Goal: Information Seeking & Learning: Learn about a topic

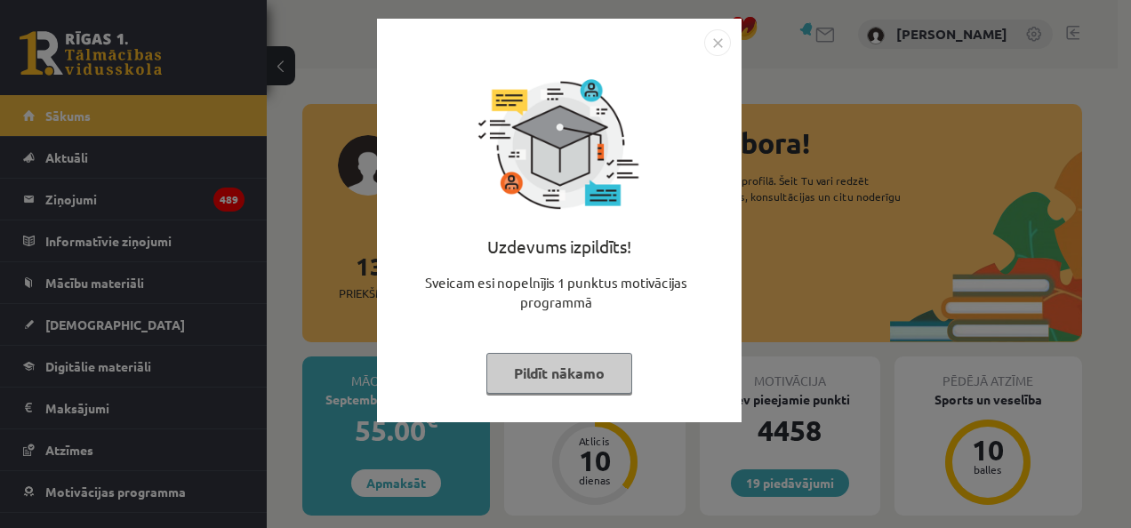
drag, startPoint x: 552, startPoint y: 373, endPoint x: 549, endPoint y: 350, distance: 23.4
click at [553, 374] on button "Pildīt nākamo" at bounding box center [559, 373] width 146 height 41
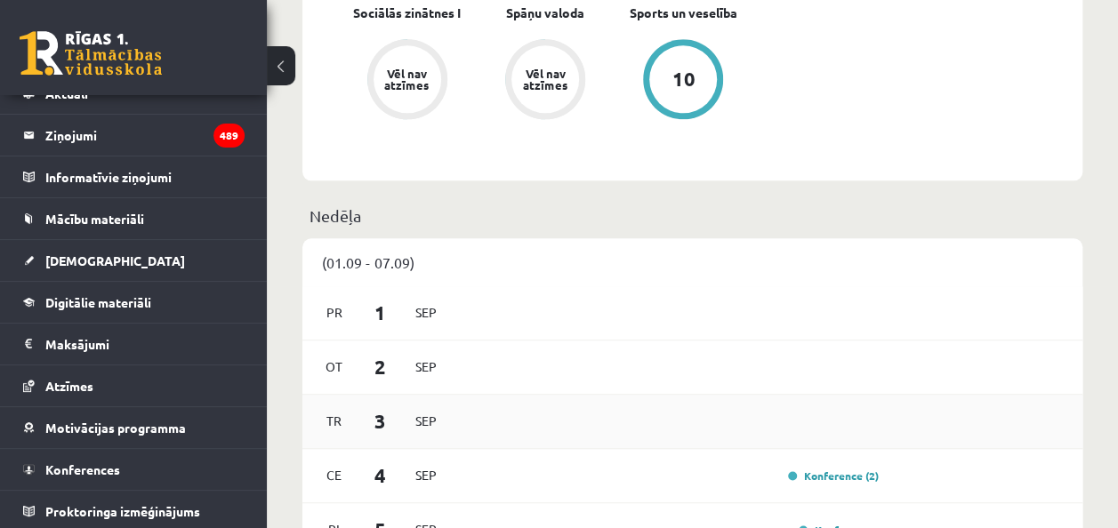
scroll to position [1156, 0]
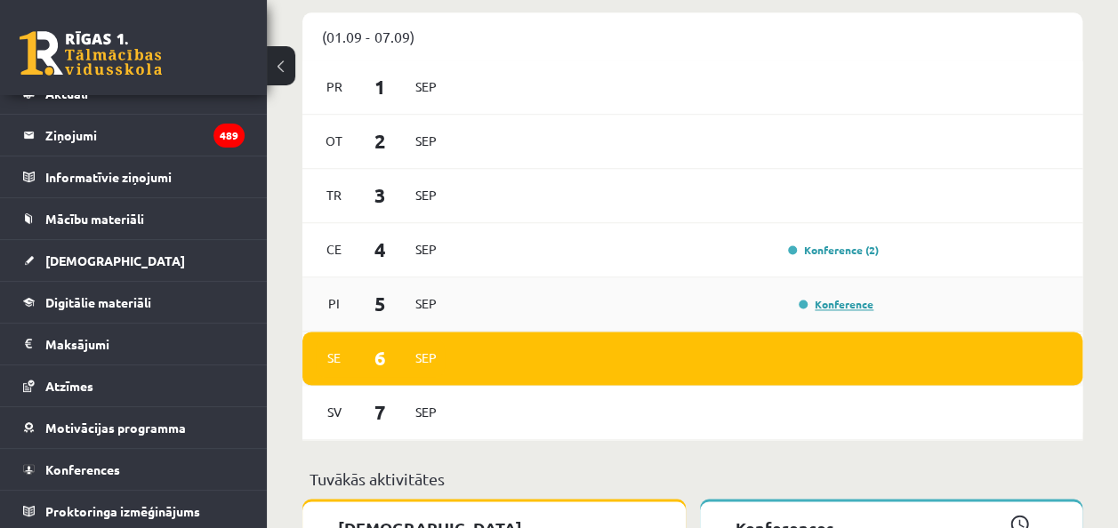
click at [845, 309] on link "Konference" at bounding box center [835, 304] width 75 height 14
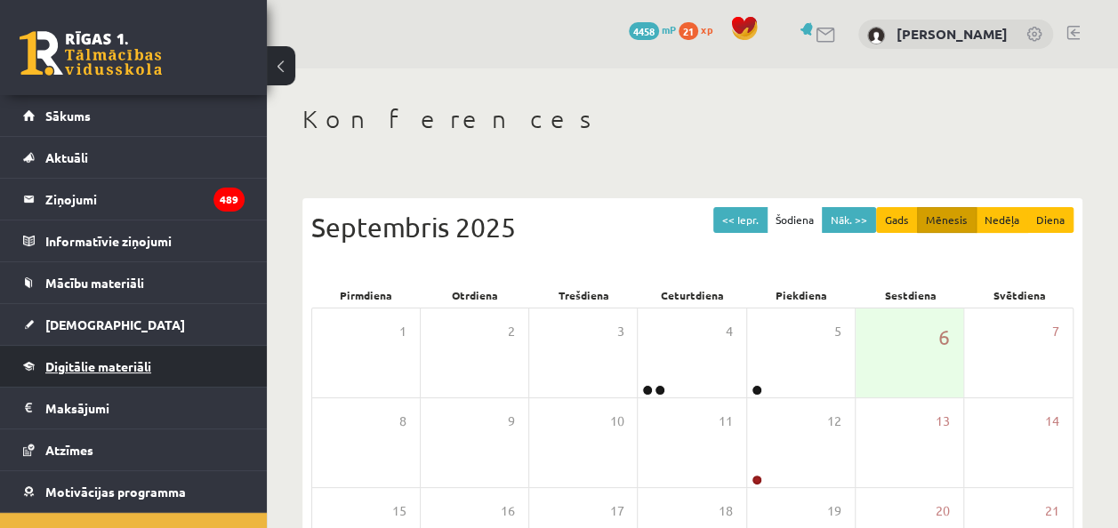
click at [117, 356] on link "Digitālie materiāli" at bounding box center [133, 366] width 221 height 41
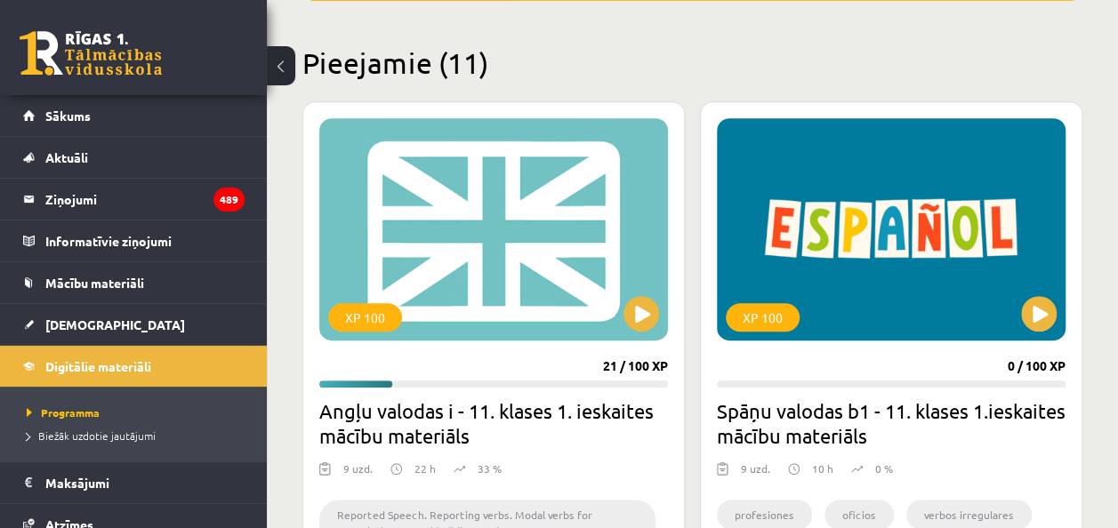
scroll to position [445, 0]
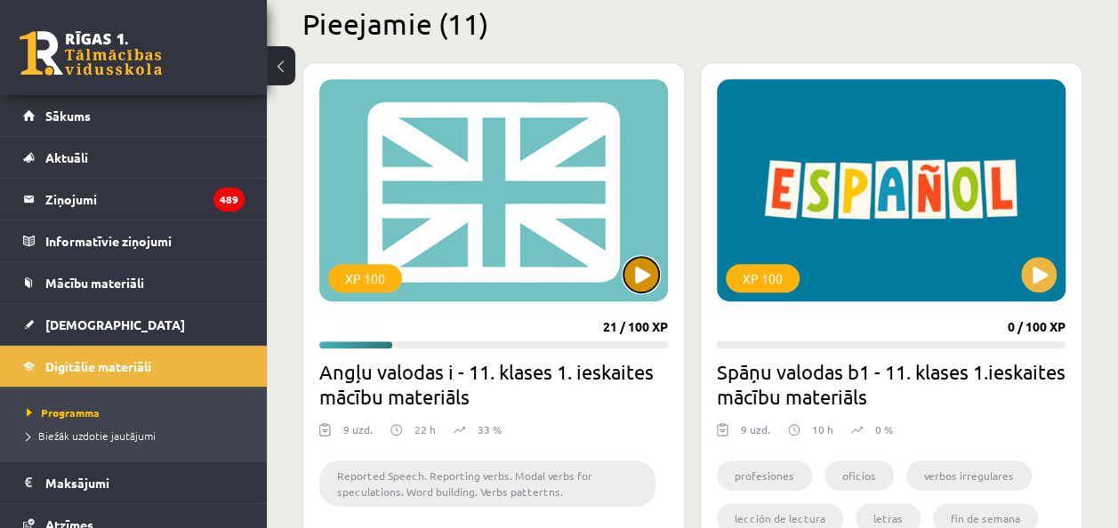
click at [642, 276] on button at bounding box center [641, 275] width 36 height 36
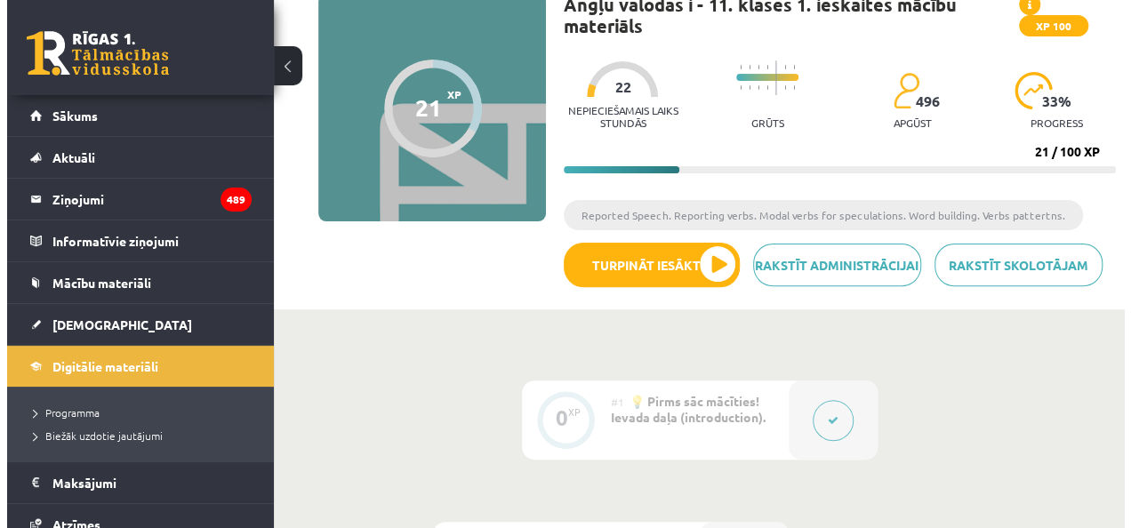
scroll to position [267, 0]
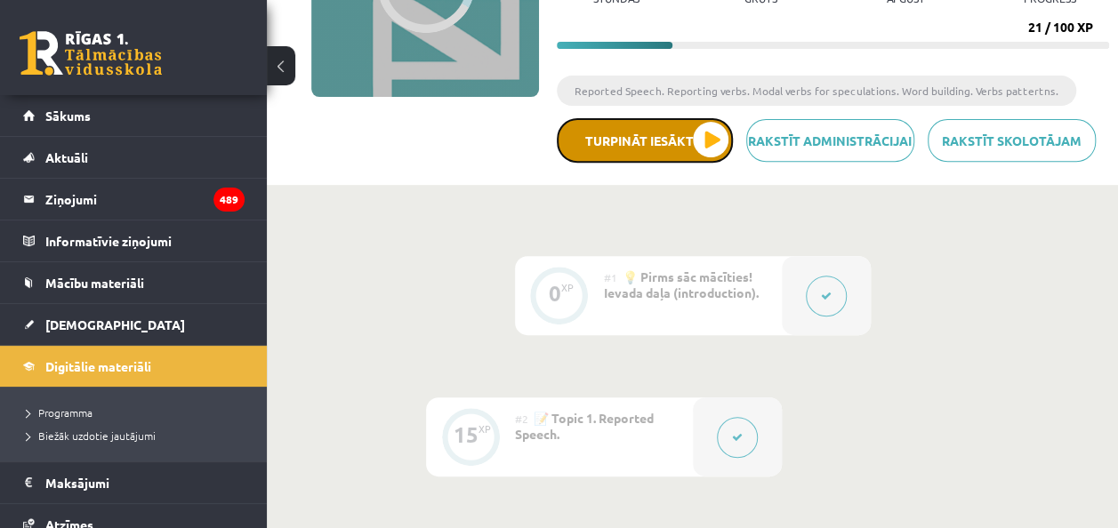
click at [685, 137] on button "Turpināt iesākto" at bounding box center [645, 140] width 176 height 44
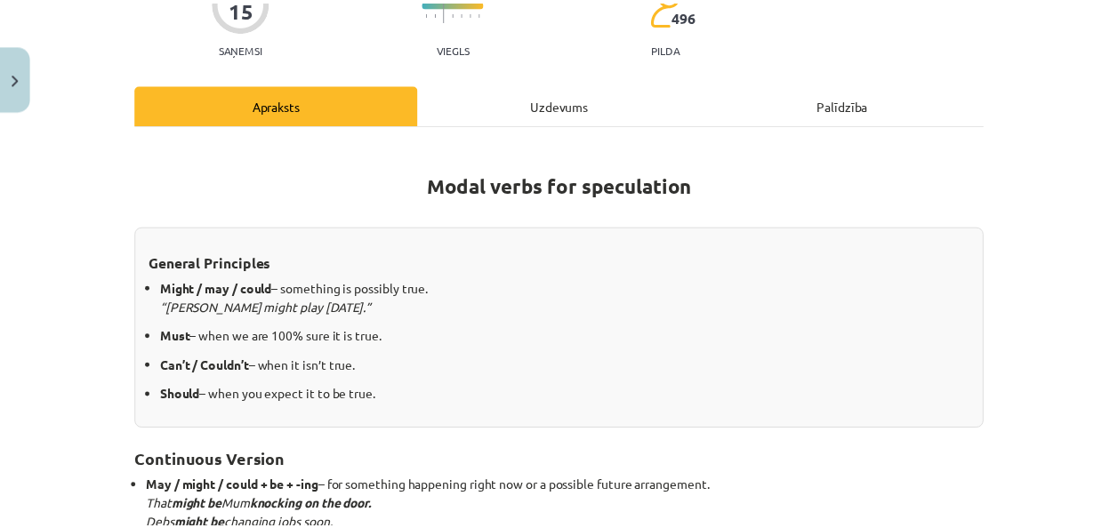
scroll to position [178, 0]
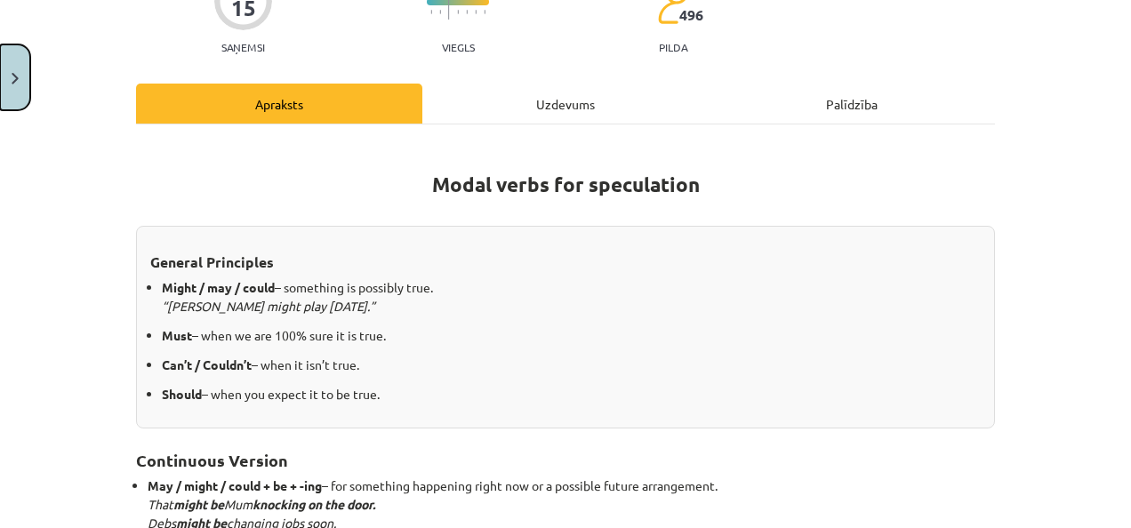
click at [5, 84] on button "Close" at bounding box center [15, 77] width 30 height 66
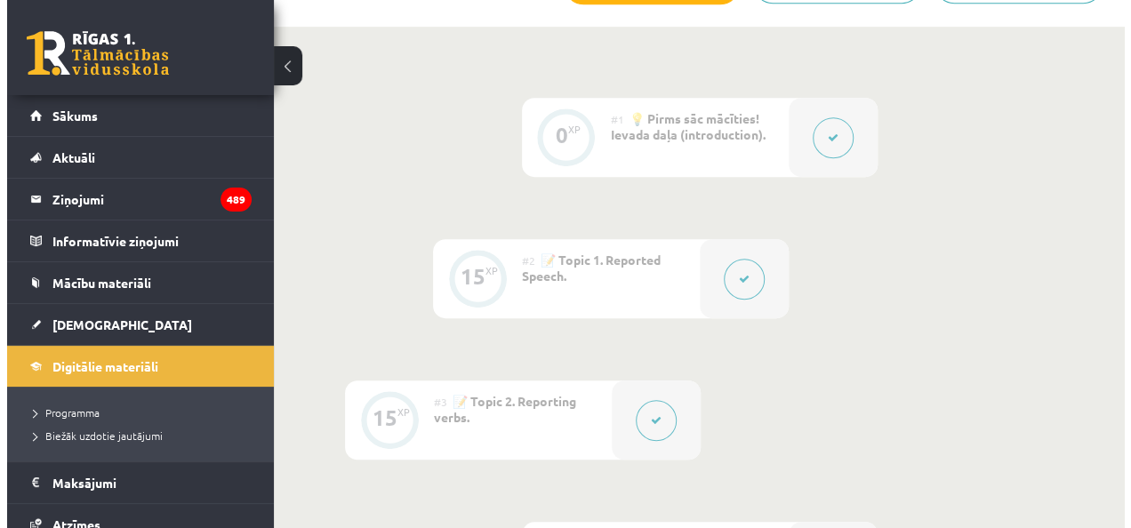
scroll to position [533, 0]
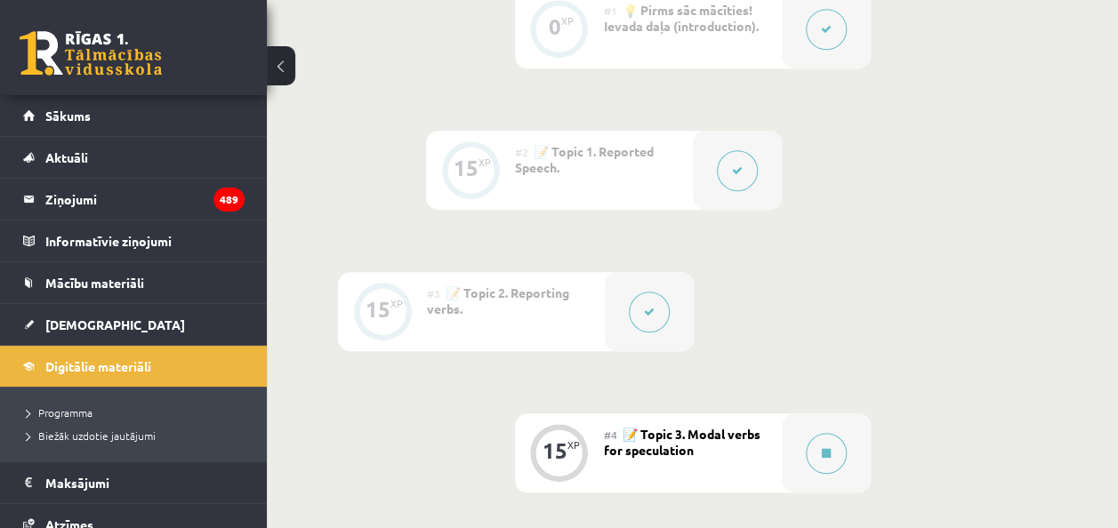
click at [651, 310] on icon at bounding box center [649, 312] width 11 height 11
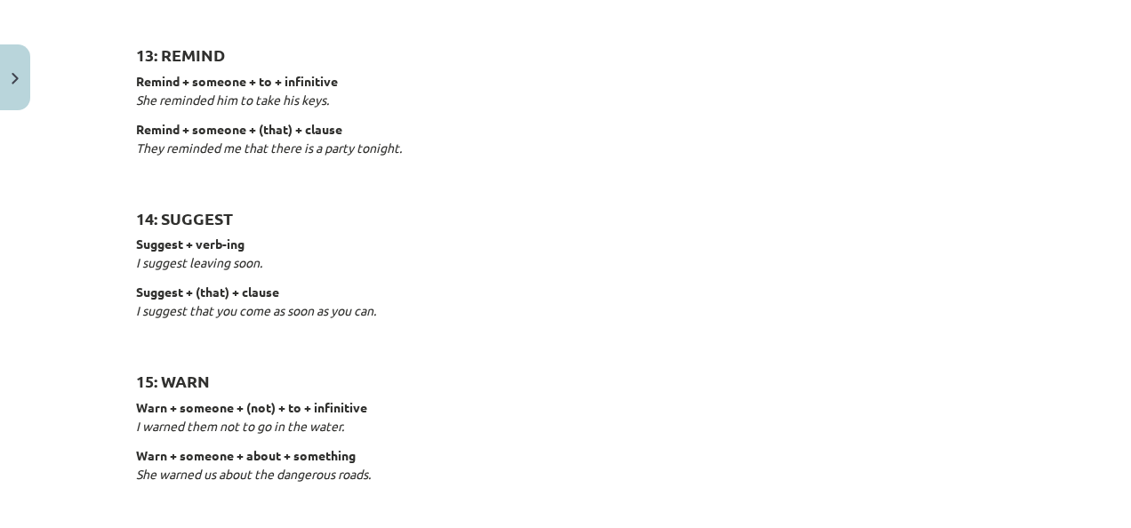
scroll to position [2845, 0]
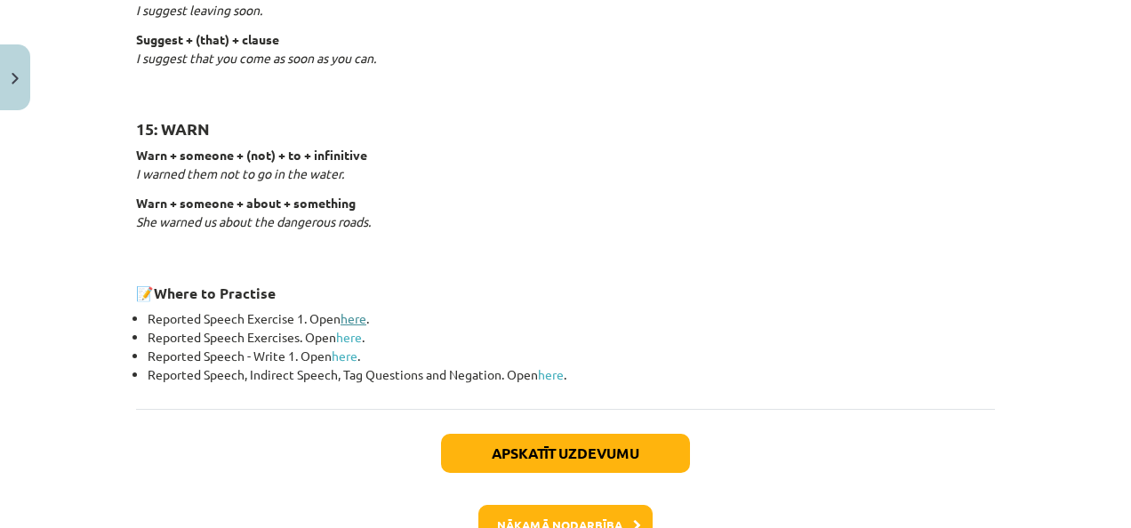
click at [349, 317] on link "here" at bounding box center [354, 318] width 26 height 16
click at [341, 333] on link "here" at bounding box center [349, 337] width 26 height 16
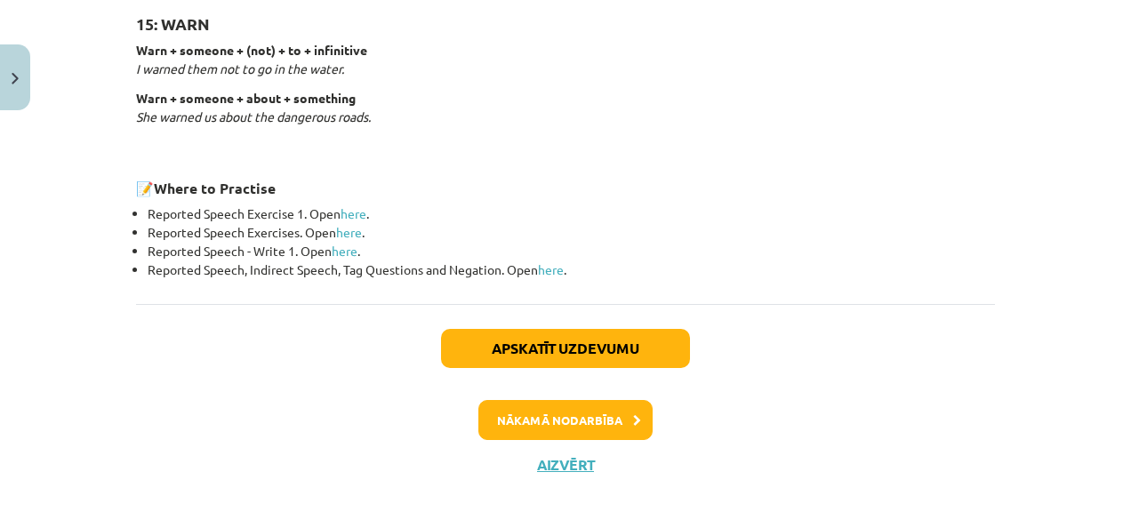
scroll to position [2958, 0]
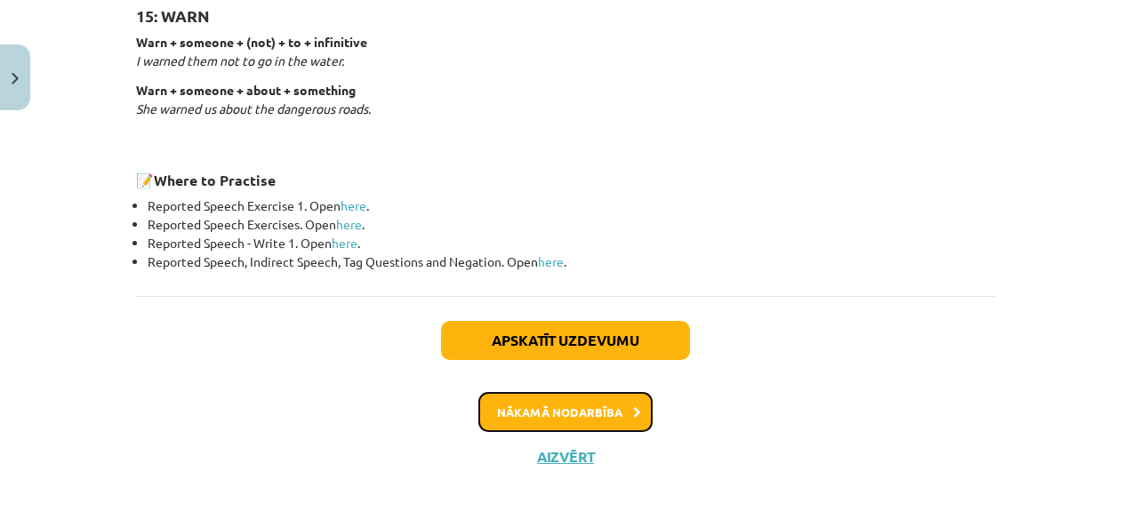
click at [571, 413] on button "Nākamā nodarbība" at bounding box center [565, 412] width 174 height 41
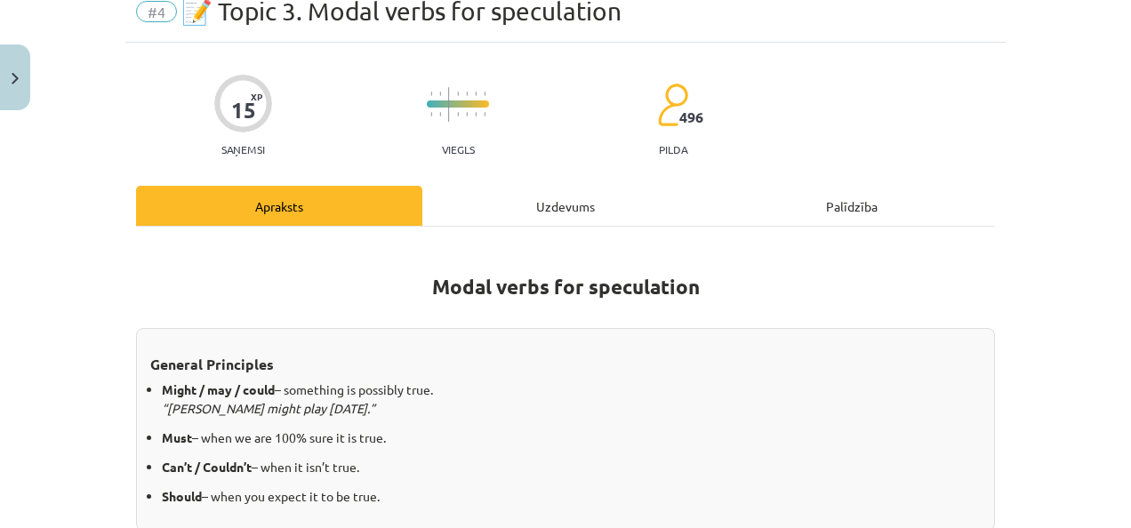
scroll to position [0, 0]
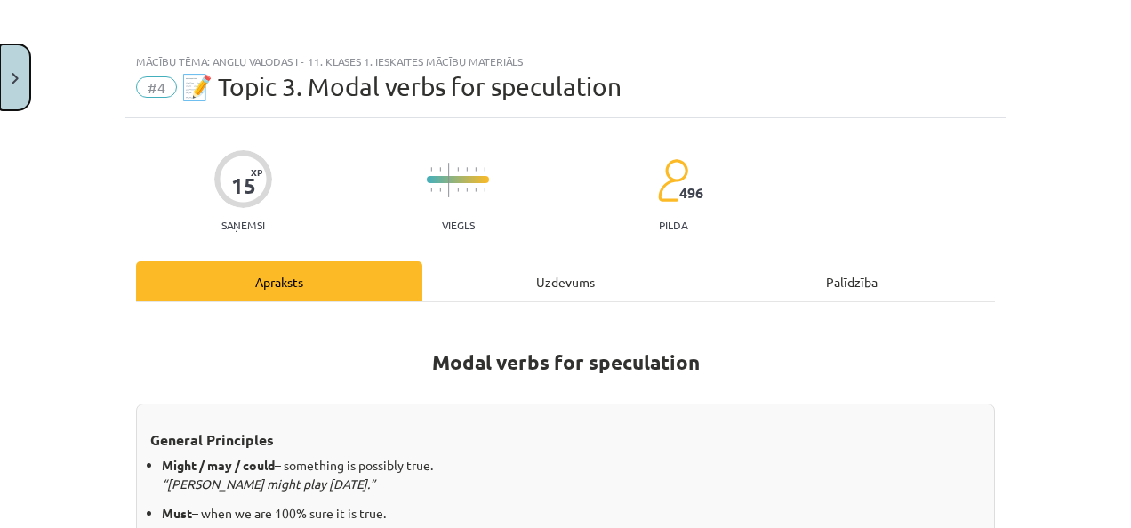
click at [20, 75] on button "Close" at bounding box center [15, 77] width 30 height 66
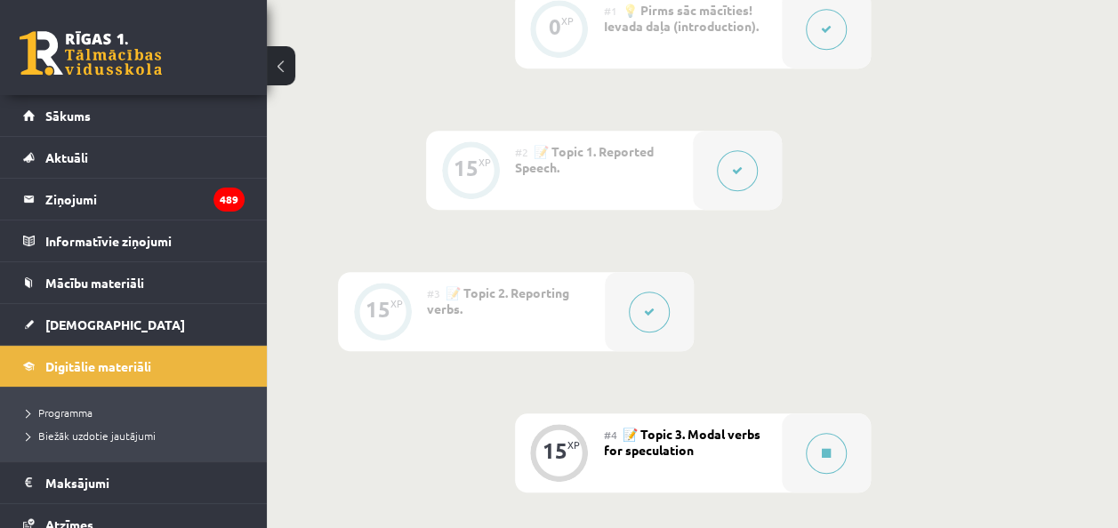
click at [674, 318] on div at bounding box center [649, 311] width 89 height 79
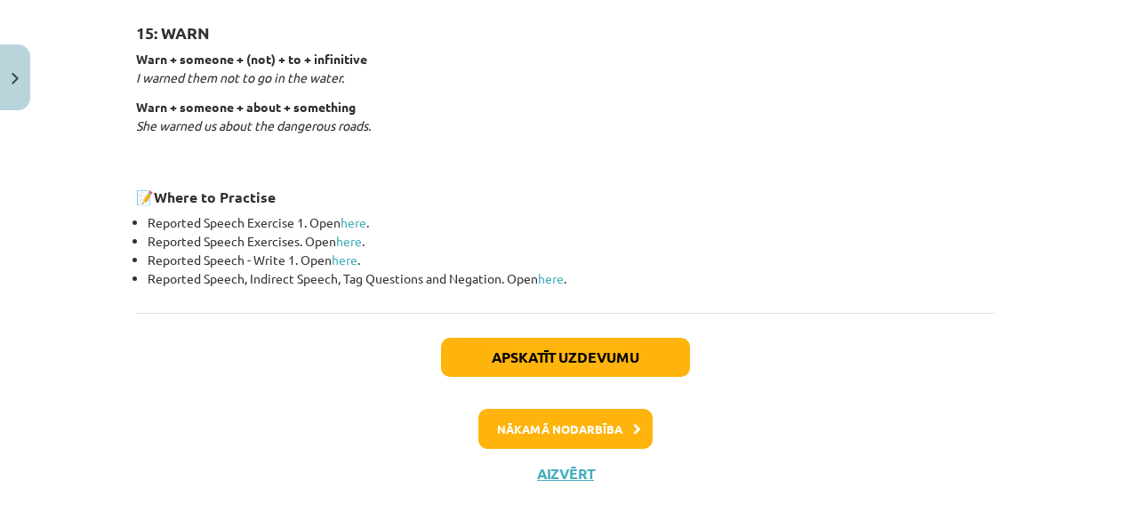
scroll to position [2958, 0]
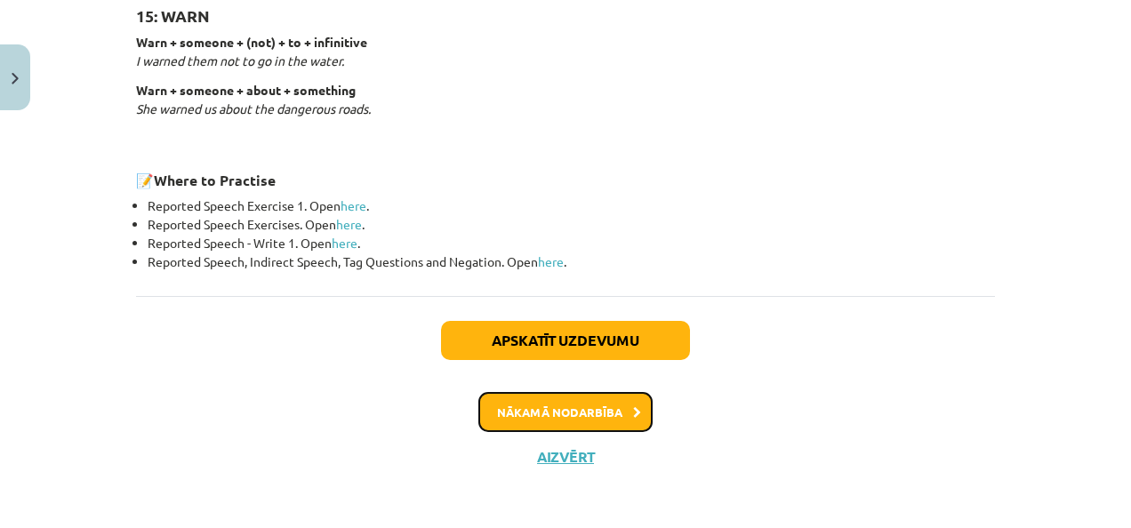
click at [564, 397] on button "Nākamā nodarbība" at bounding box center [565, 412] width 174 height 41
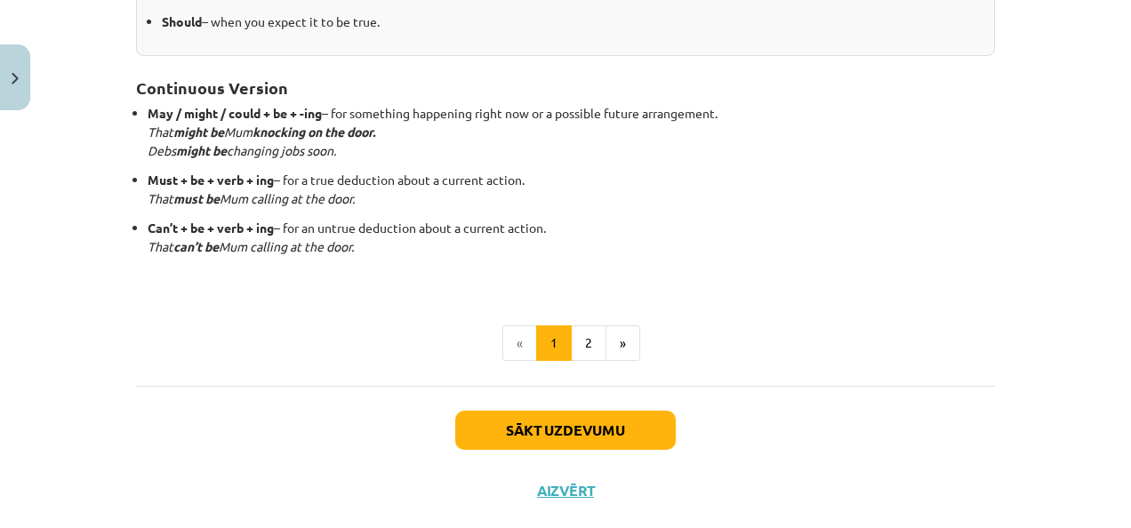
scroll to position [578, 0]
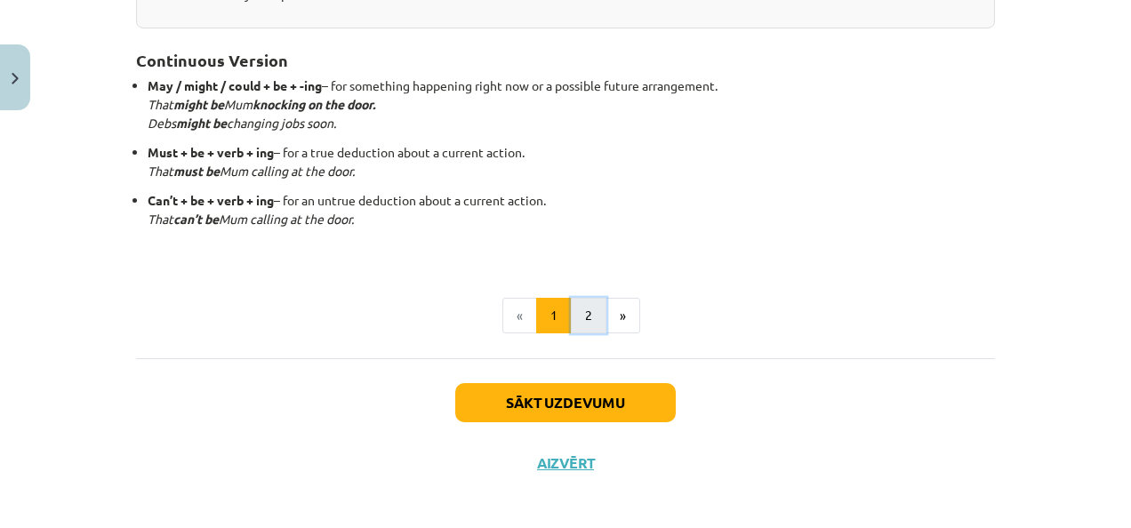
click at [587, 309] on button "2" at bounding box center [589, 316] width 36 height 36
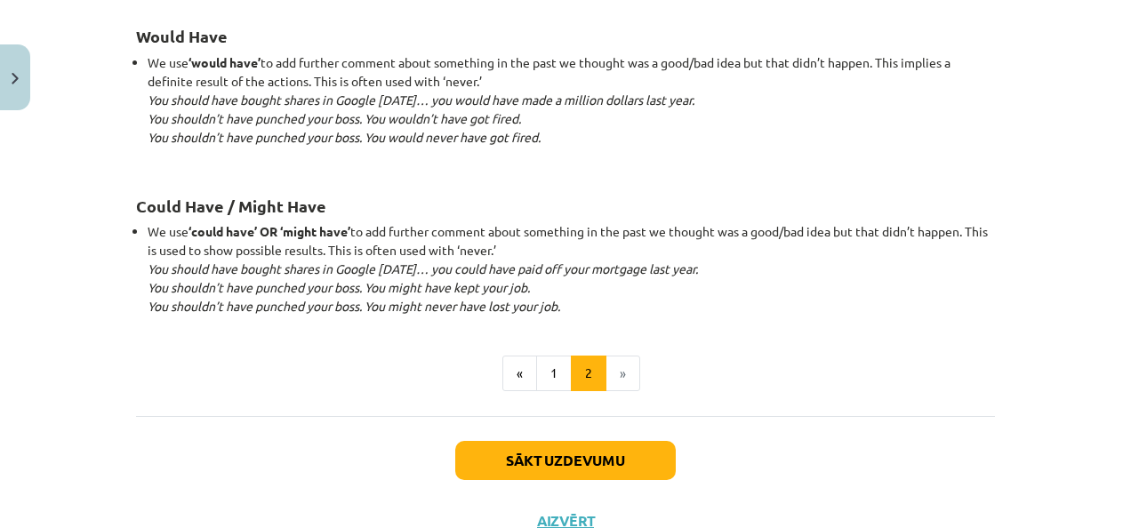
scroll to position [1860, 0]
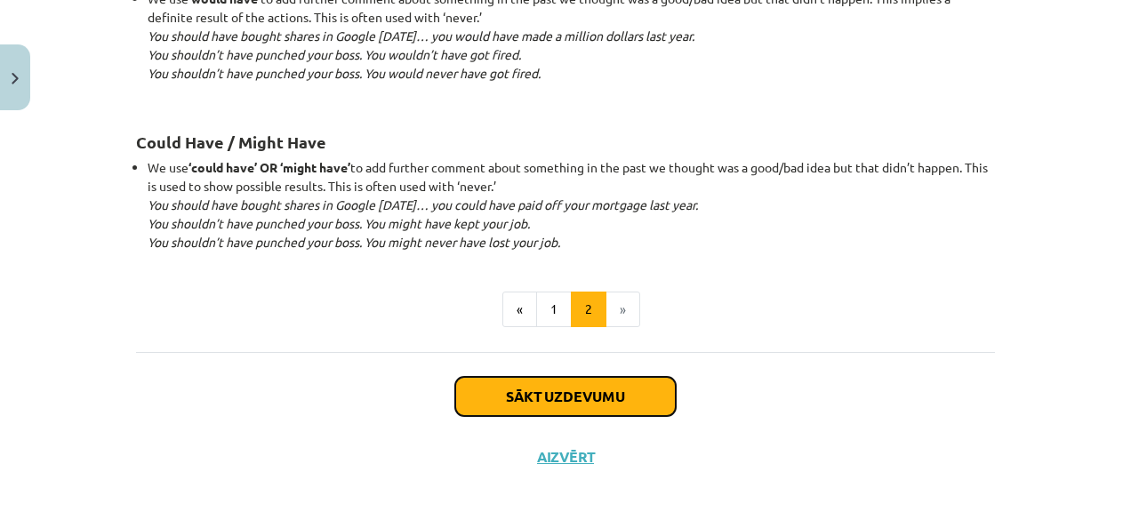
click at [582, 383] on button "Sākt uzdevumu" at bounding box center [565, 396] width 220 height 39
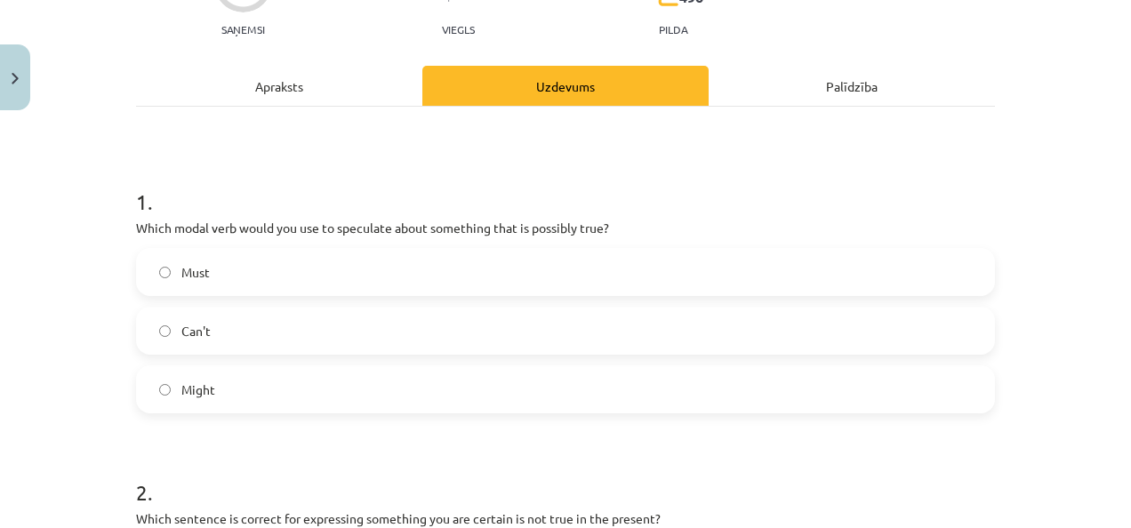
scroll to position [222, 0]
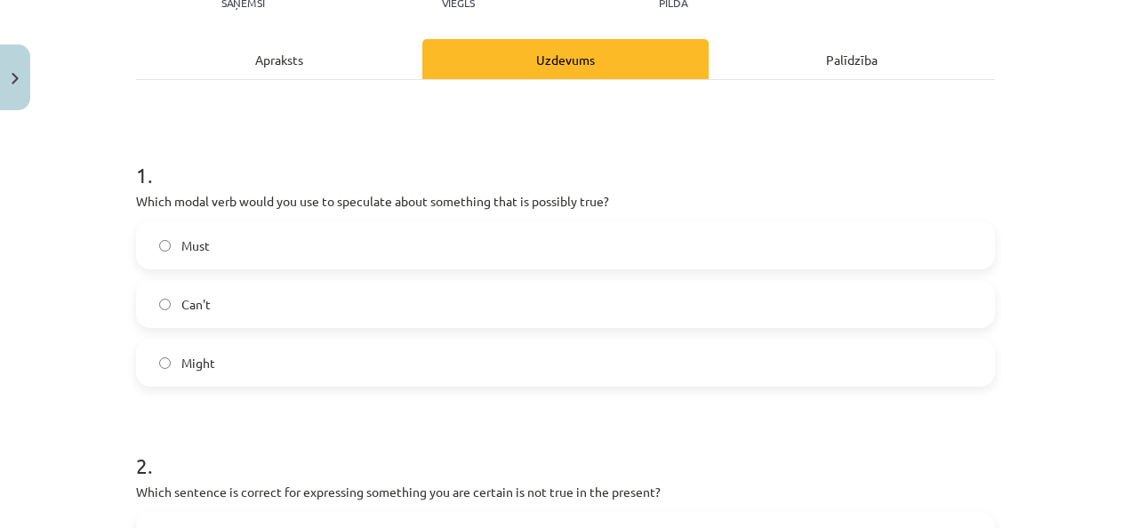
click at [230, 369] on label "Might" at bounding box center [565, 363] width 855 height 44
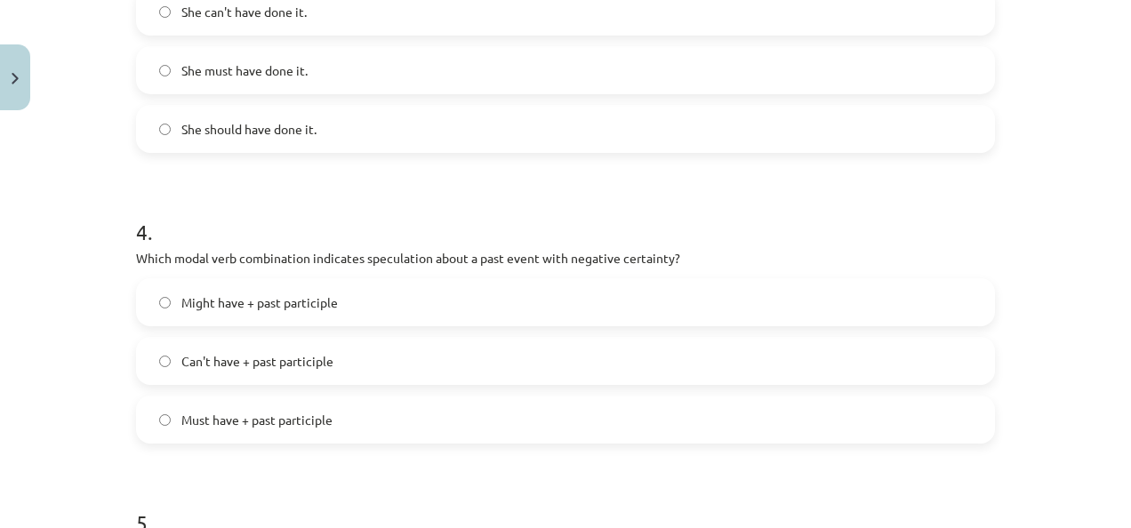
scroll to position [1449, 0]
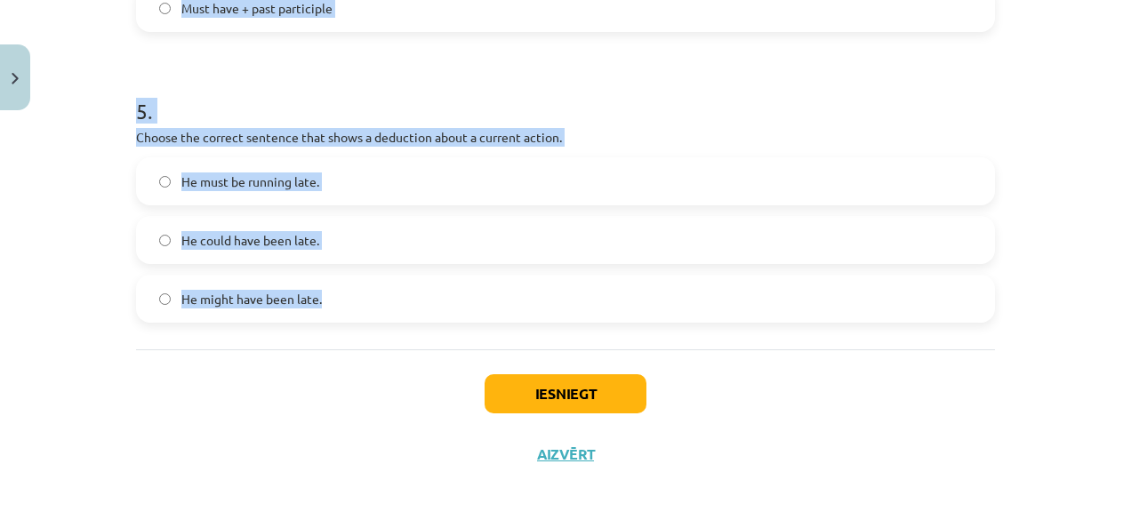
drag, startPoint x: 132, startPoint y: 202, endPoint x: 328, endPoint y: 301, distance: 219.9
copy form "Which modal verb would you use to speculate about something that is possibly tr…"
click at [364, 80] on h1 "5 ." at bounding box center [565, 95] width 859 height 55
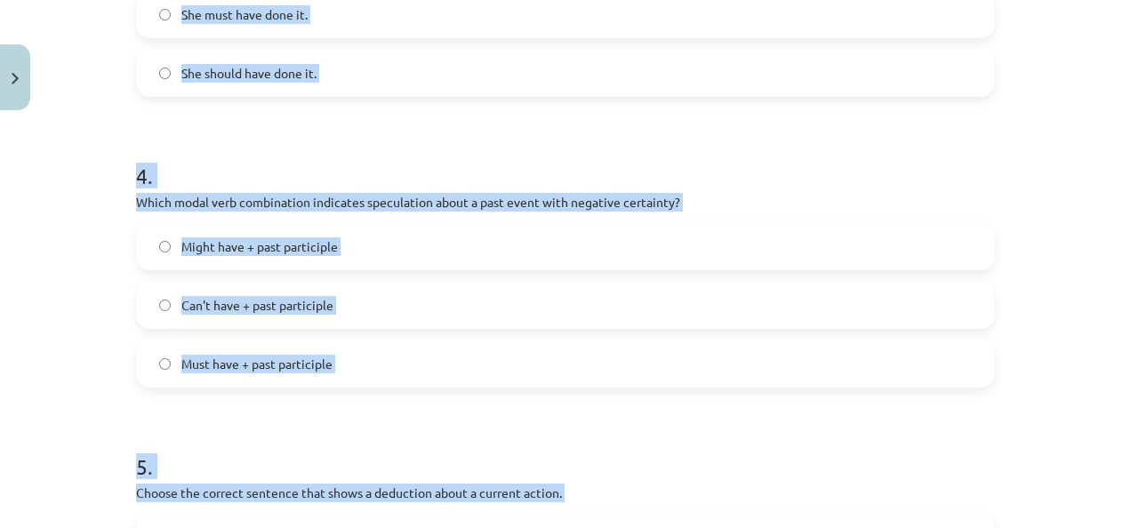
click at [66, 356] on div "Mācību tēma: Angļu valodas i - 11. klases 1. ieskaites mācību materiāls #4 📝 To…" at bounding box center [565, 264] width 1131 height 528
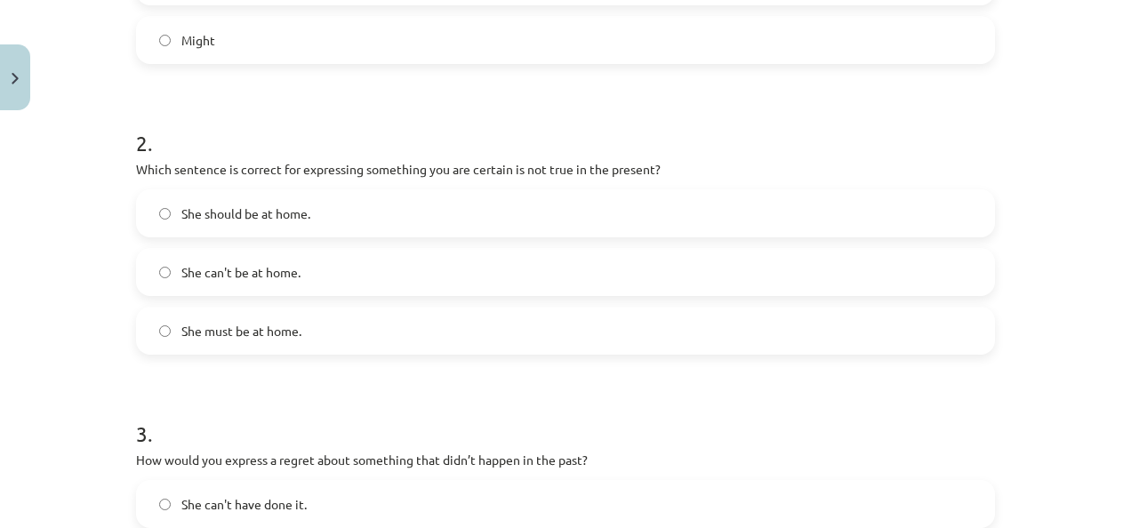
scroll to position [560, 0]
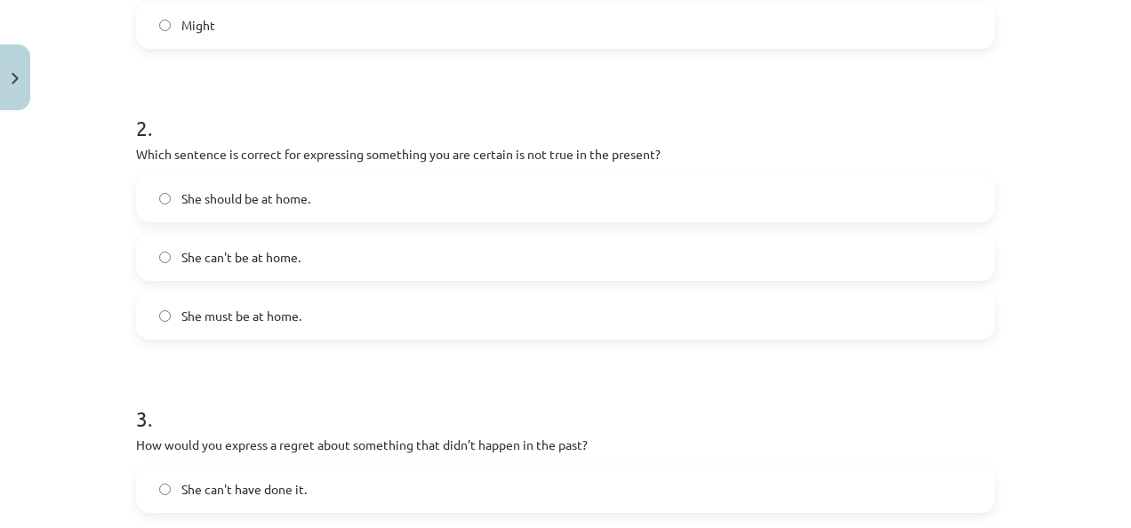
click at [238, 317] on span "She must be at home." at bounding box center [241, 316] width 120 height 19
click at [263, 253] on span "She can't be at home." at bounding box center [240, 257] width 119 height 19
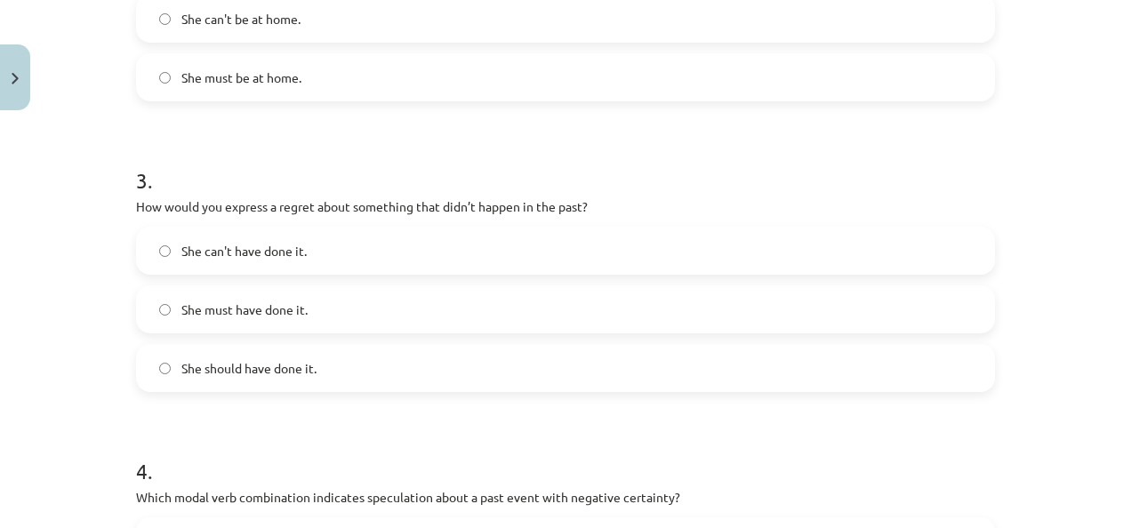
scroll to position [827, 0]
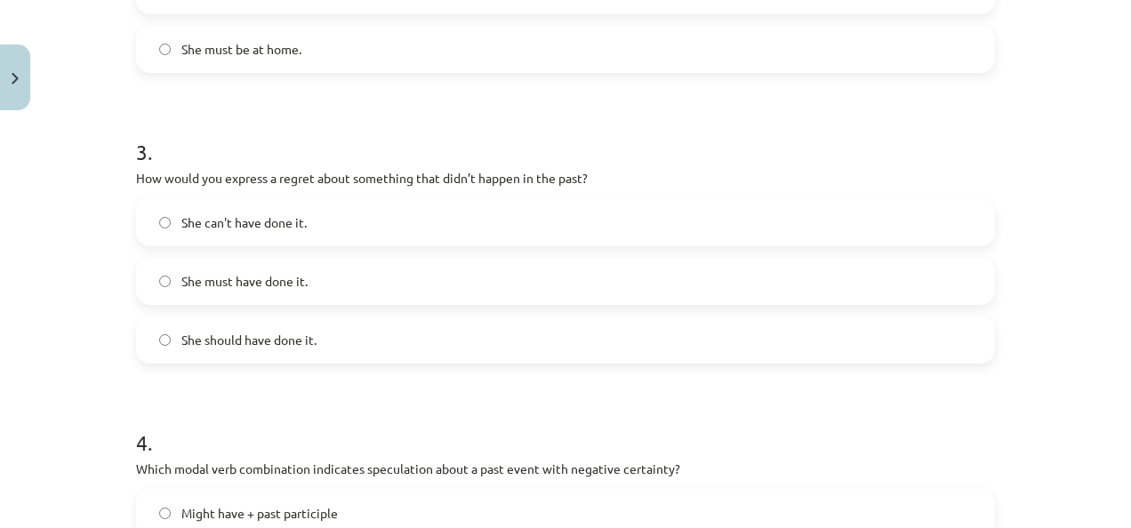
click at [222, 222] on span "She can't have done it." at bounding box center [243, 222] width 125 height 19
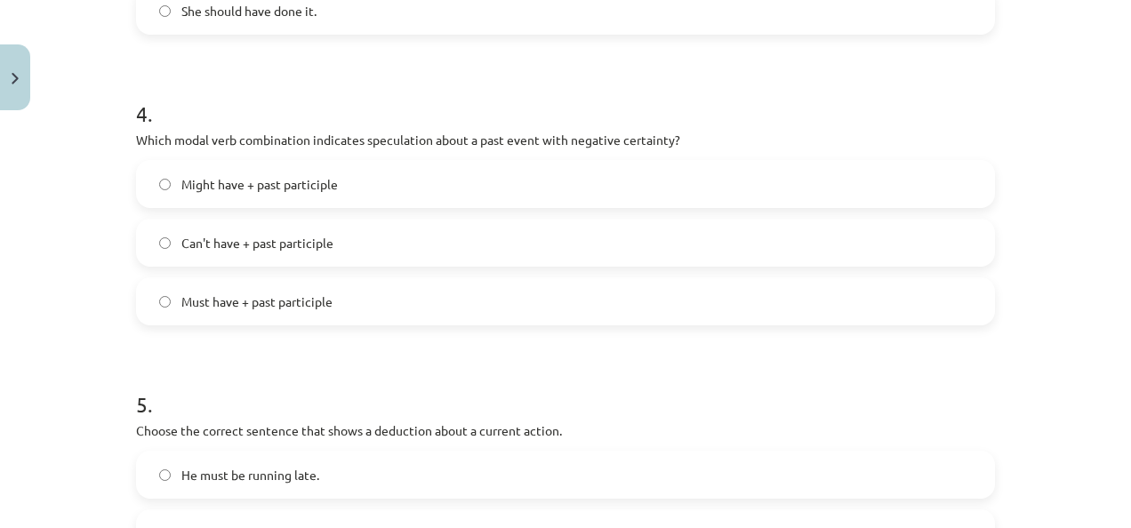
scroll to position [1183, 0]
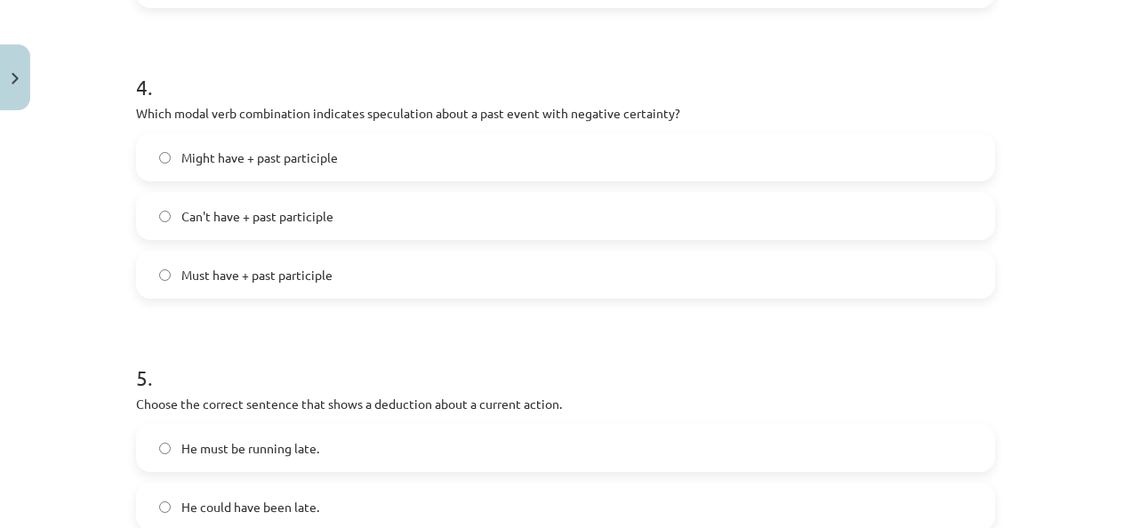
click at [228, 207] on span "Can't have + past participle" at bounding box center [257, 216] width 152 height 19
click at [185, 155] on span "Might have + past participle" at bounding box center [259, 157] width 156 height 19
click at [196, 214] on span "Can't have + past participle" at bounding box center [257, 216] width 152 height 19
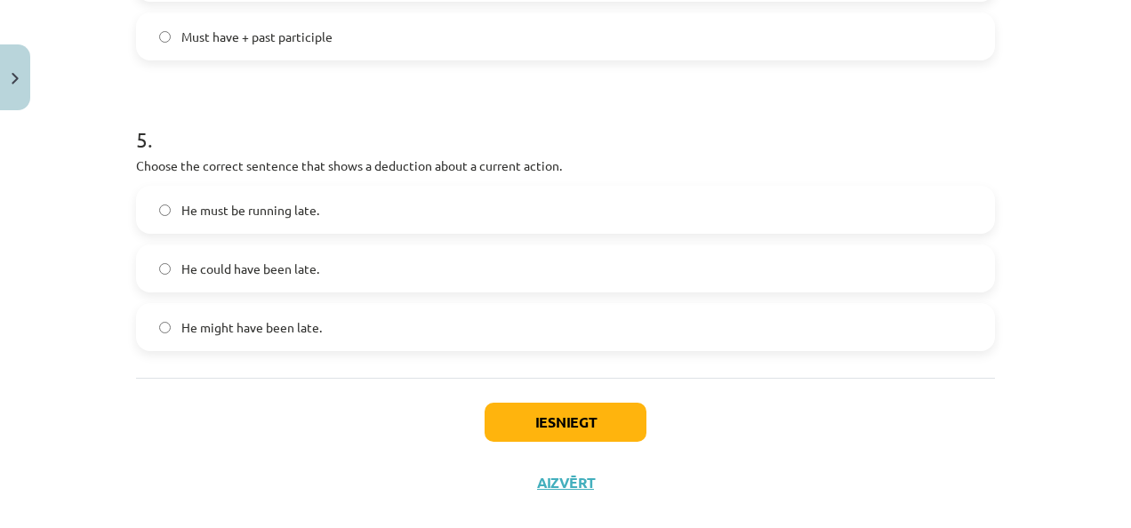
scroll to position [1449, 0]
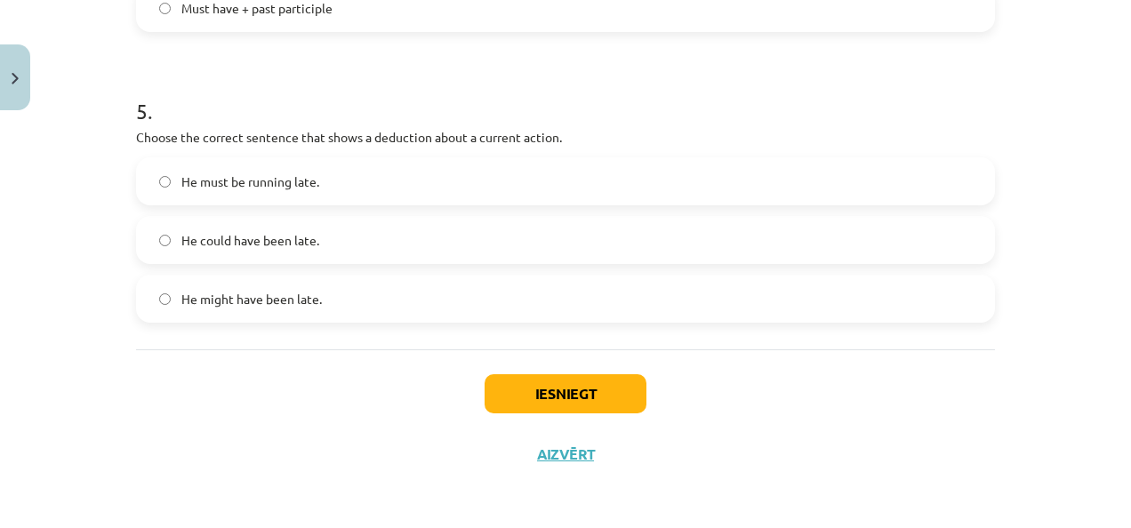
click at [261, 295] on span "He might have been late." at bounding box center [251, 299] width 140 height 19
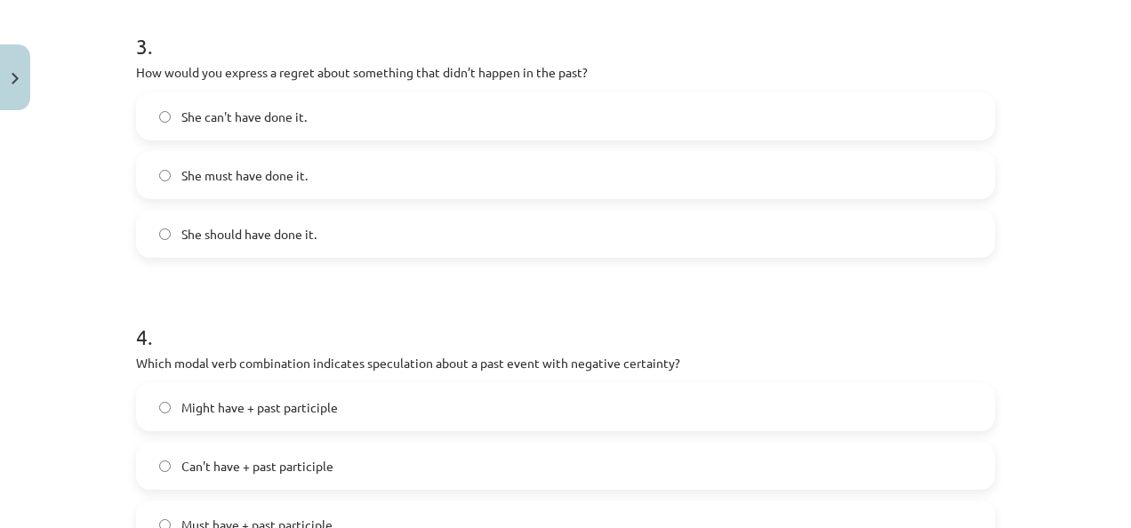
scroll to position [916, 0]
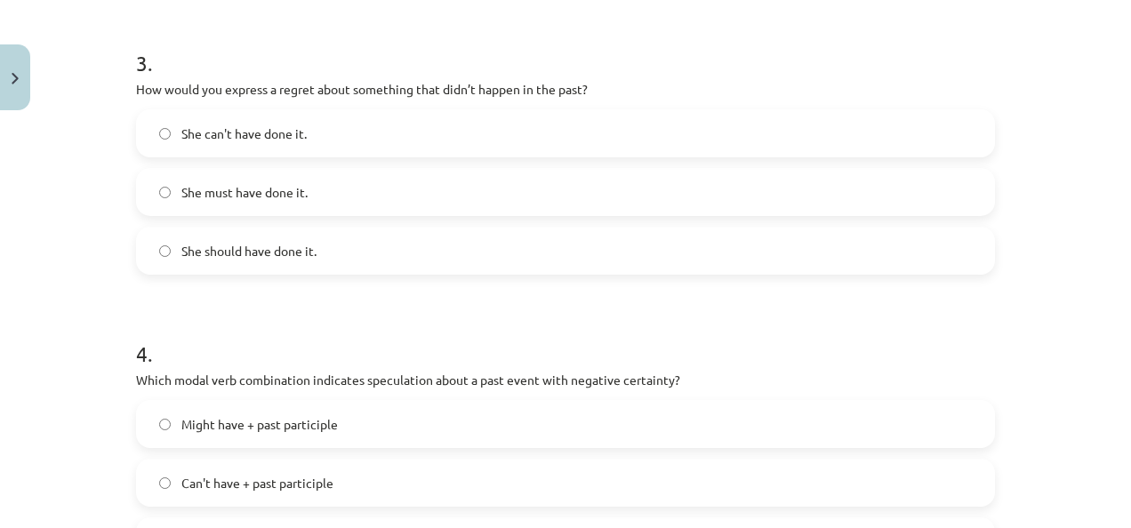
click at [293, 256] on span "She should have done it." at bounding box center [248, 251] width 135 height 19
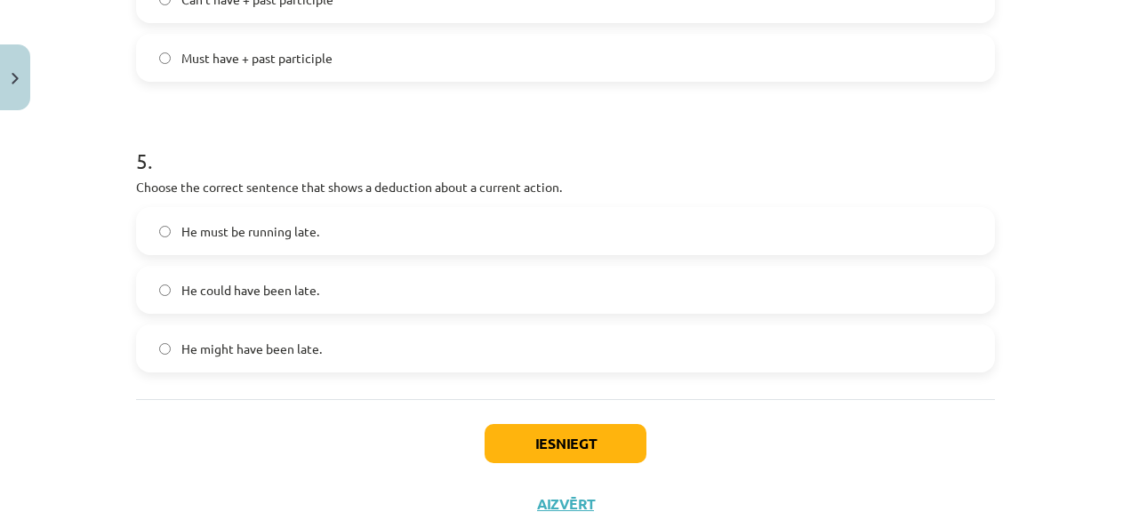
scroll to position [1449, 0]
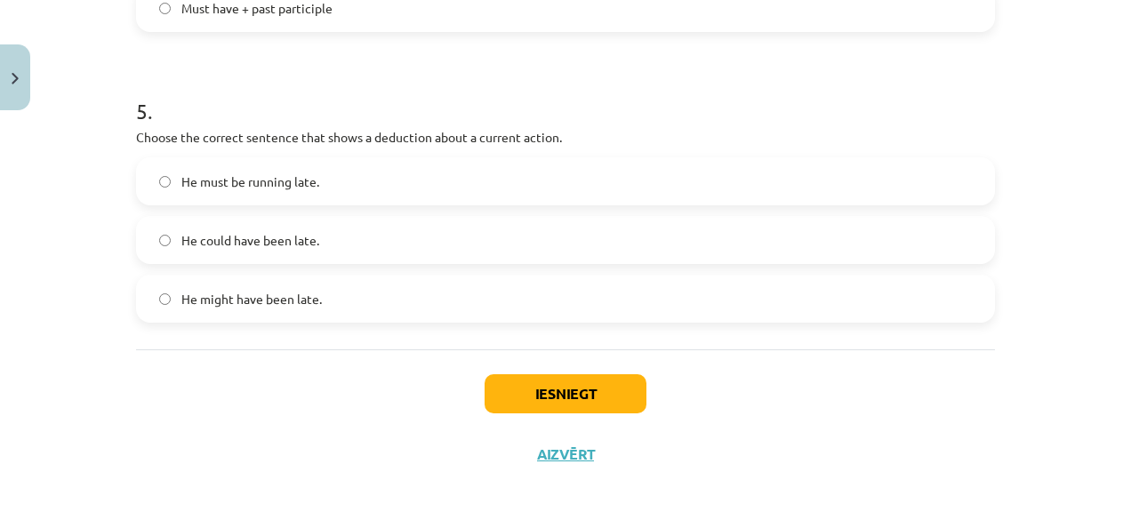
click at [269, 172] on span "He must be running late." at bounding box center [250, 181] width 138 height 19
click at [612, 384] on button "Iesniegt" at bounding box center [566, 393] width 162 height 39
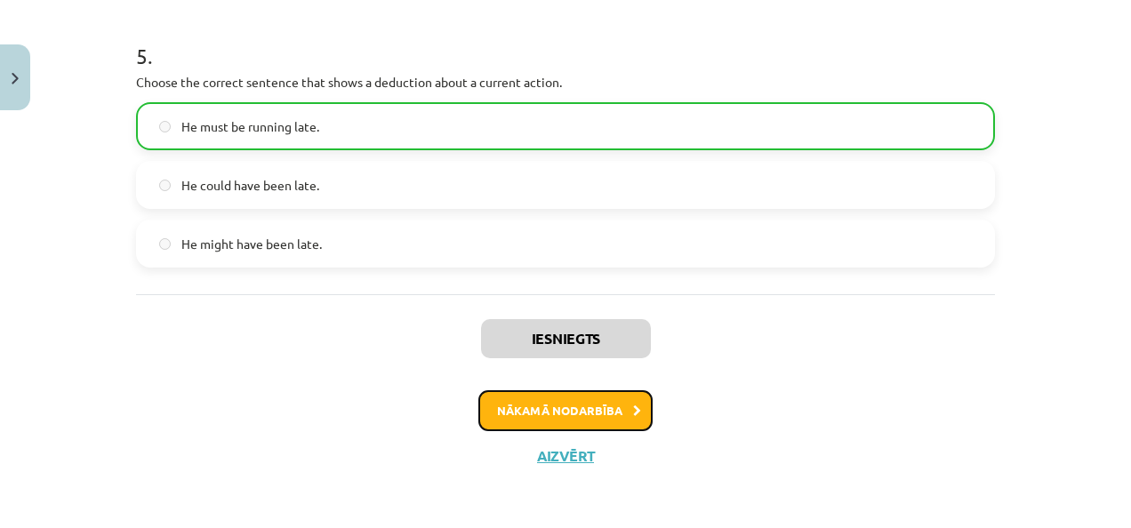
click at [581, 396] on button "Nākamā nodarbība" at bounding box center [565, 410] width 174 height 41
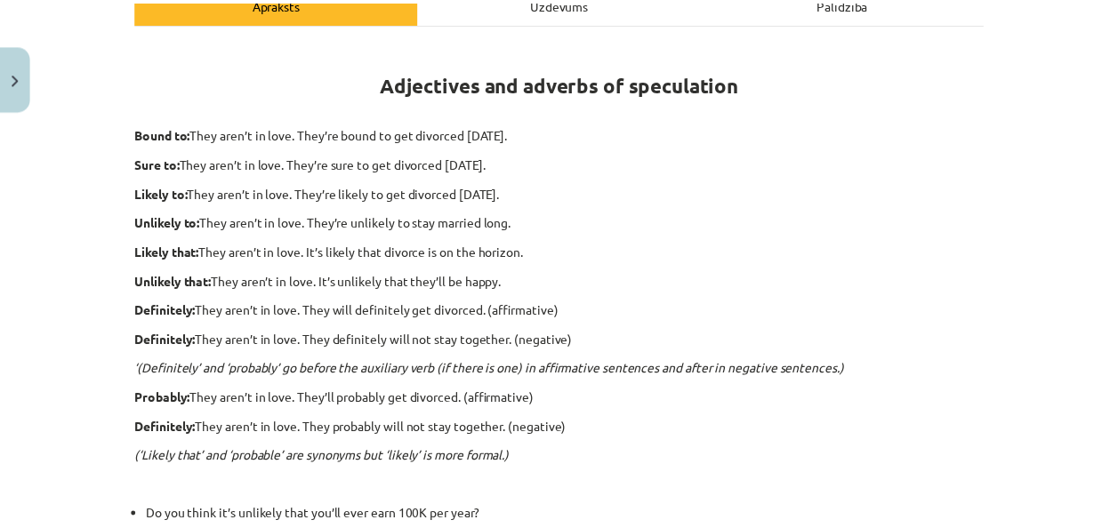
scroll to position [253, 0]
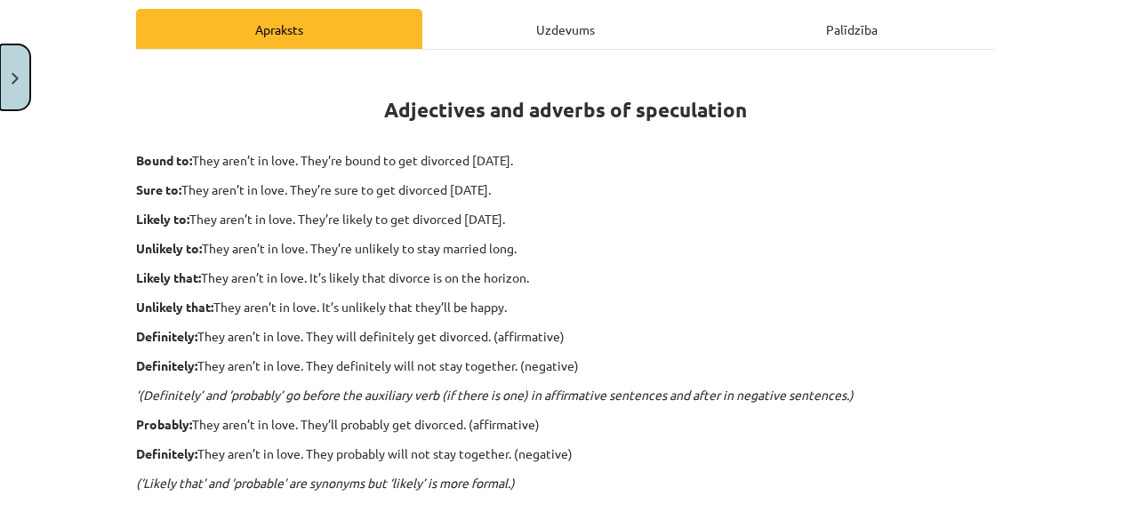
click at [14, 65] on button "Close" at bounding box center [15, 77] width 30 height 66
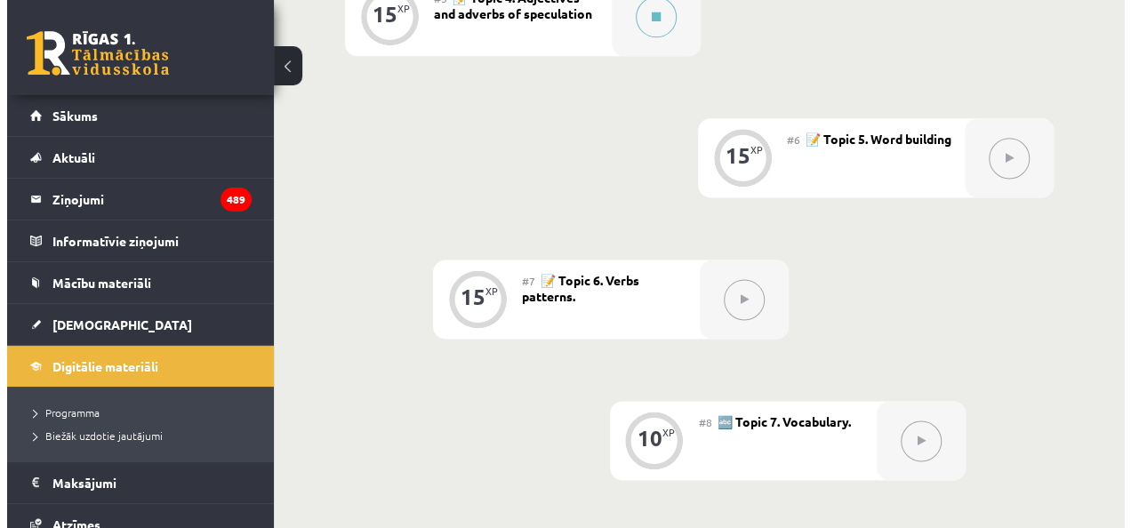
scroll to position [804, 0]
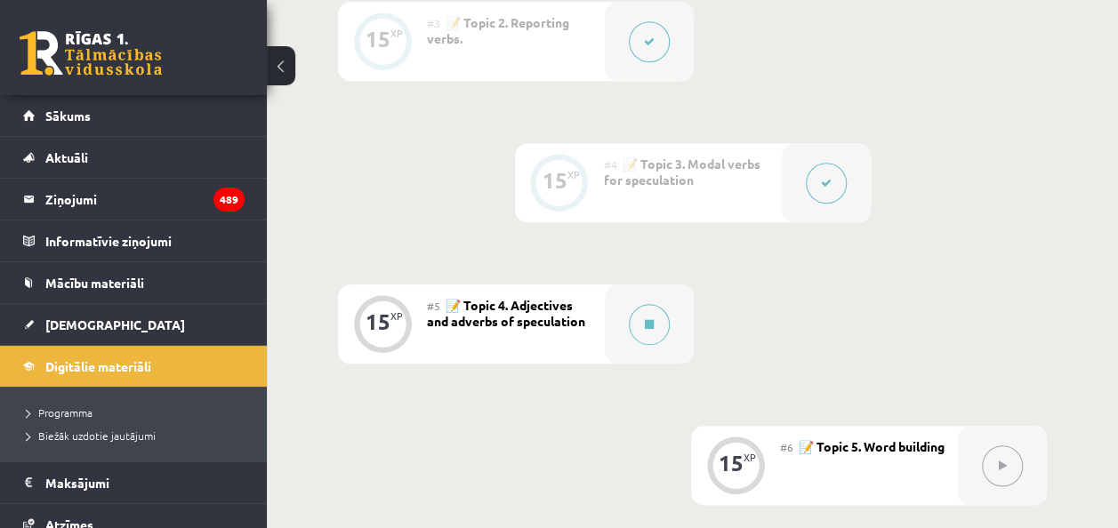
click at [507, 303] on span "📝 Topic 4. Adjectives and adverbs of speculation" at bounding box center [506, 313] width 158 height 32
click at [617, 306] on div at bounding box center [649, 324] width 89 height 79
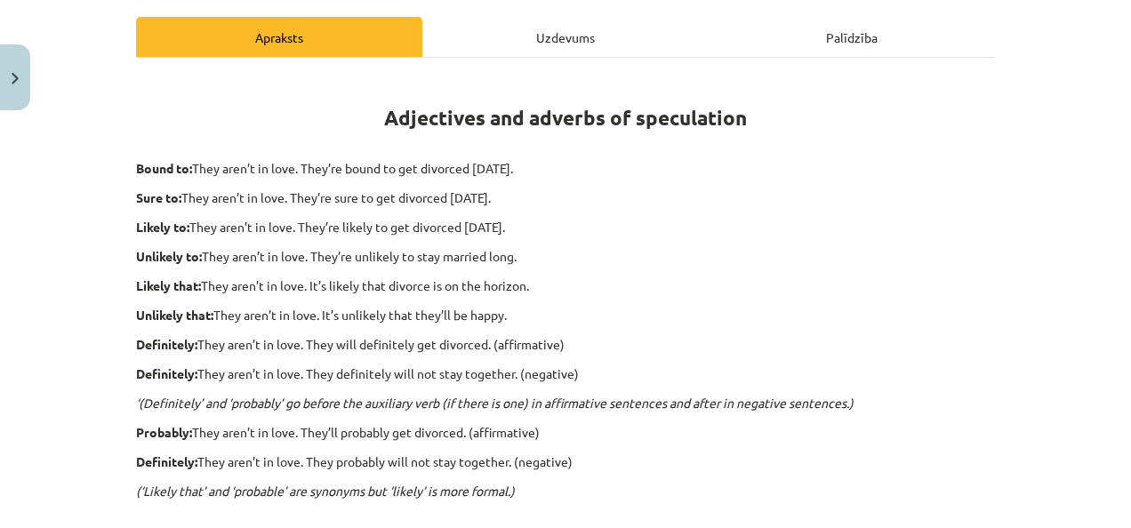
scroll to position [164, 0]
